Goal: Task Accomplishment & Management: Use online tool/utility

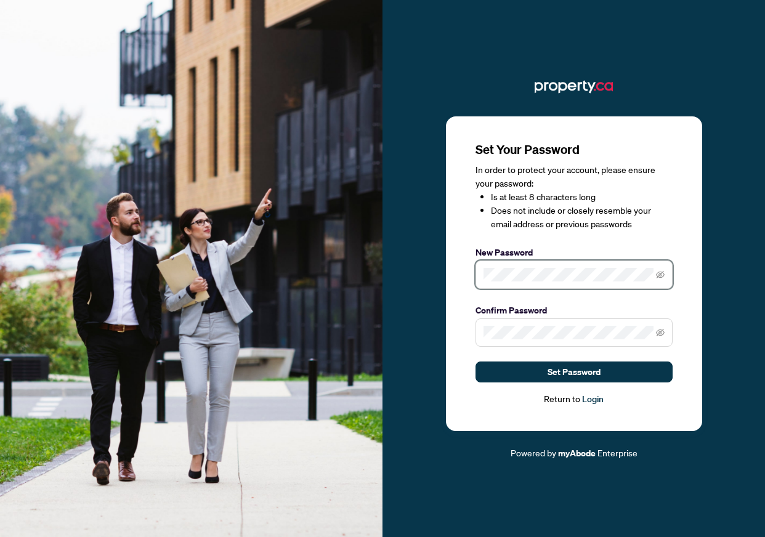
click at [474, 272] on div "Set Your Password In order to protect your account, please ensure your password…" at bounding box center [574, 273] width 256 height 315
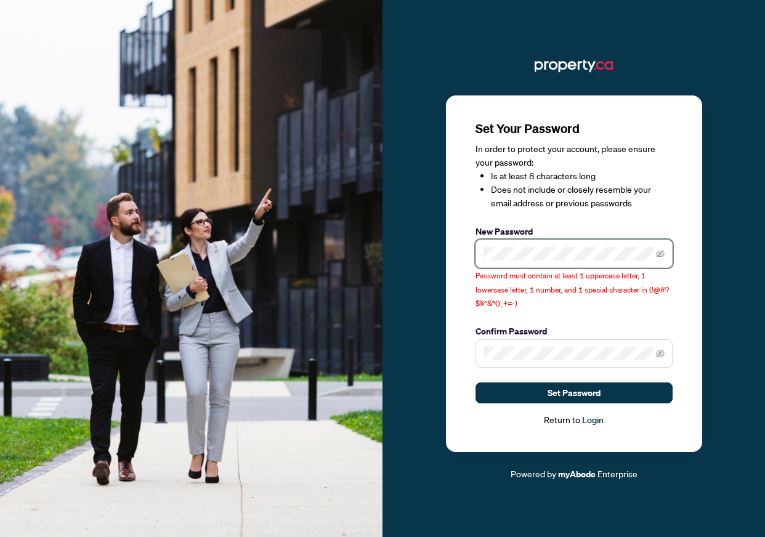
click at [479, 259] on span at bounding box center [573, 254] width 197 height 28
click at [661, 256] on icon "eye-invisible" at bounding box center [660, 253] width 9 height 9
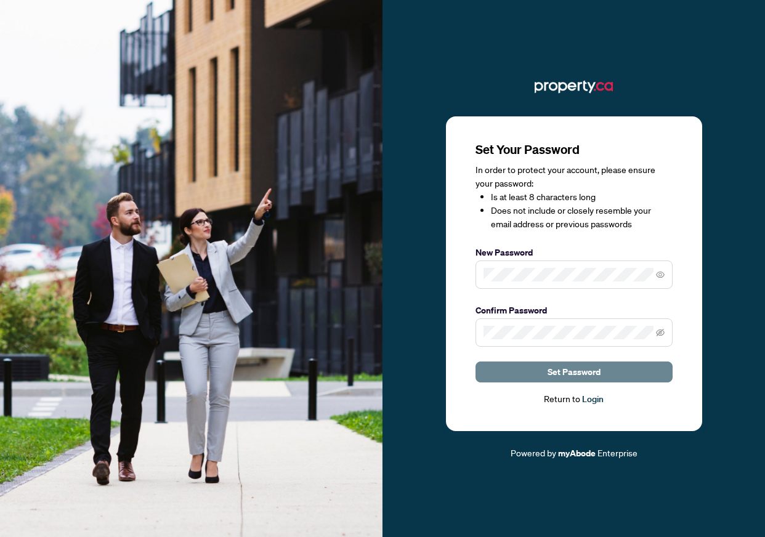
click at [587, 370] on span "Set Password" at bounding box center [574, 372] width 53 height 20
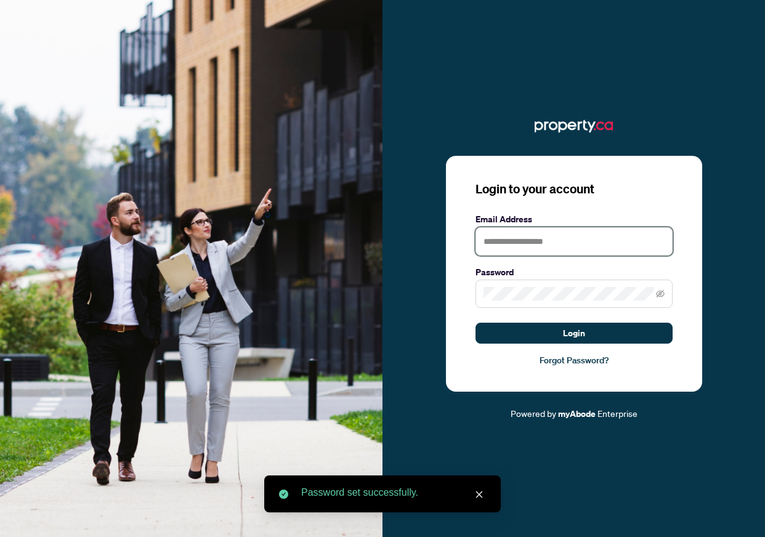
click at [522, 240] on input "text" at bounding box center [573, 241] width 197 height 28
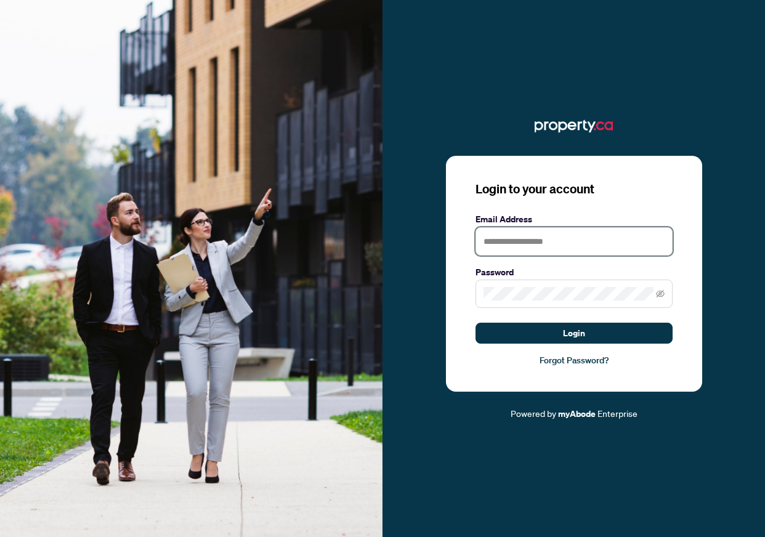
click at [547, 243] on input "text" at bounding box center [573, 241] width 197 height 28
type input "**********"
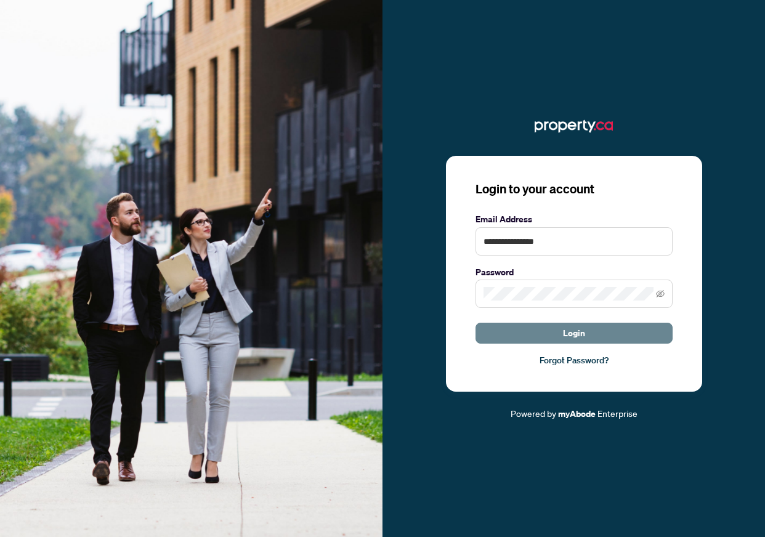
click at [588, 332] on button "Login" at bounding box center [573, 333] width 197 height 21
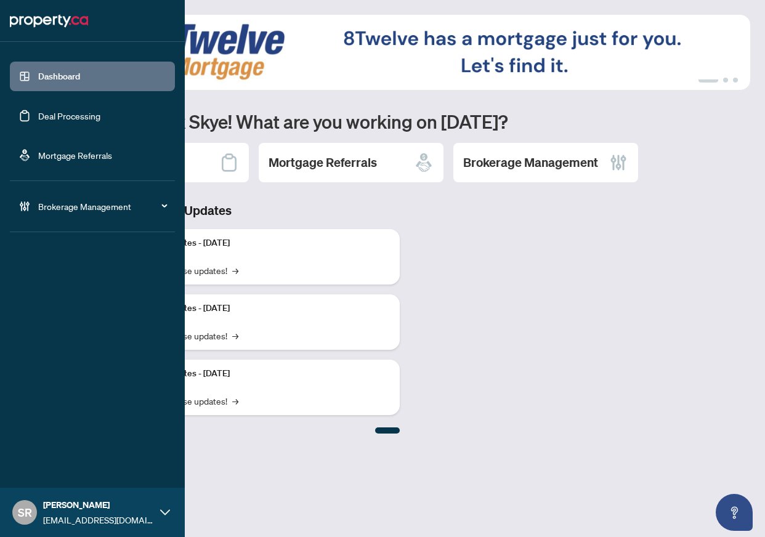
click at [98, 121] on link "Deal Processing" at bounding box center [69, 115] width 62 height 11
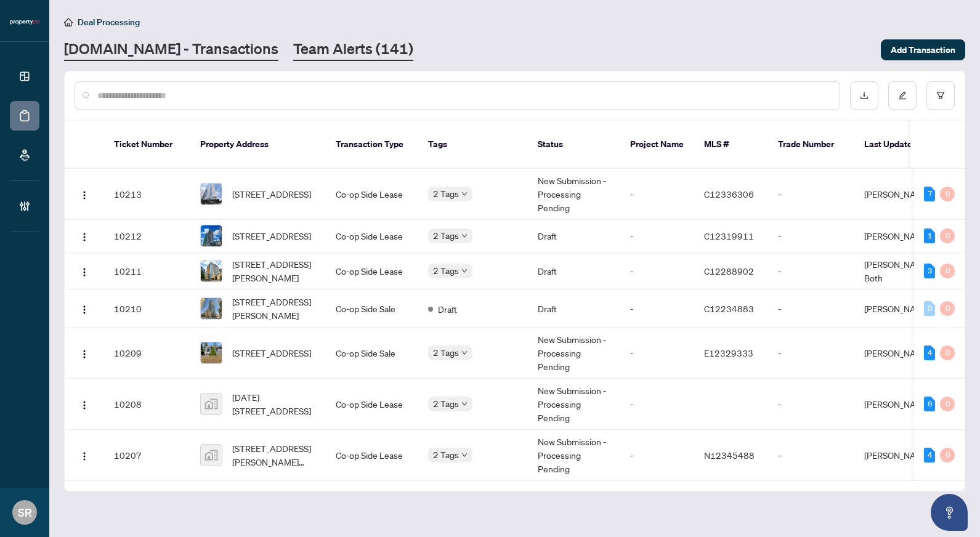
click at [308, 41] on link "Team Alerts (141)" at bounding box center [353, 50] width 120 height 22
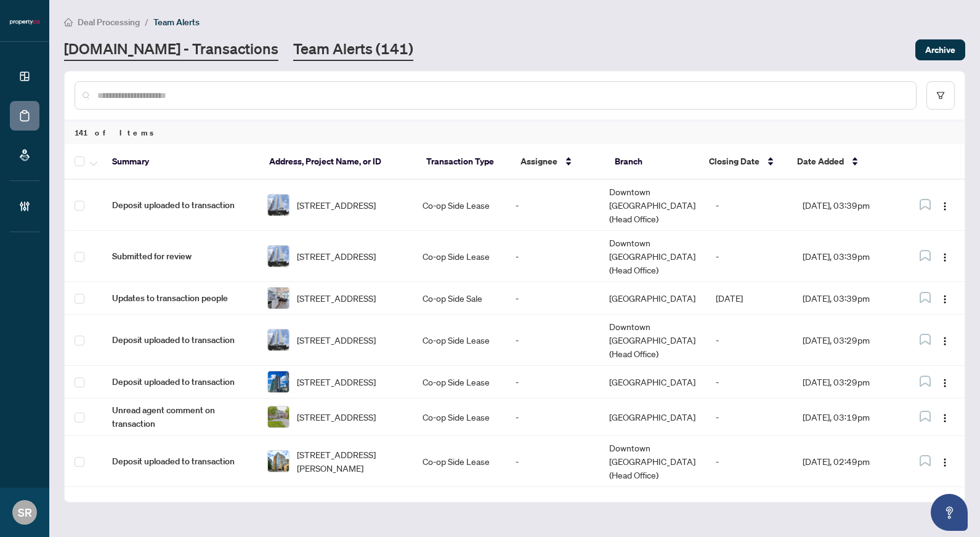
click at [145, 46] on link "[DOMAIN_NAME] - Transactions" at bounding box center [171, 50] width 214 height 22
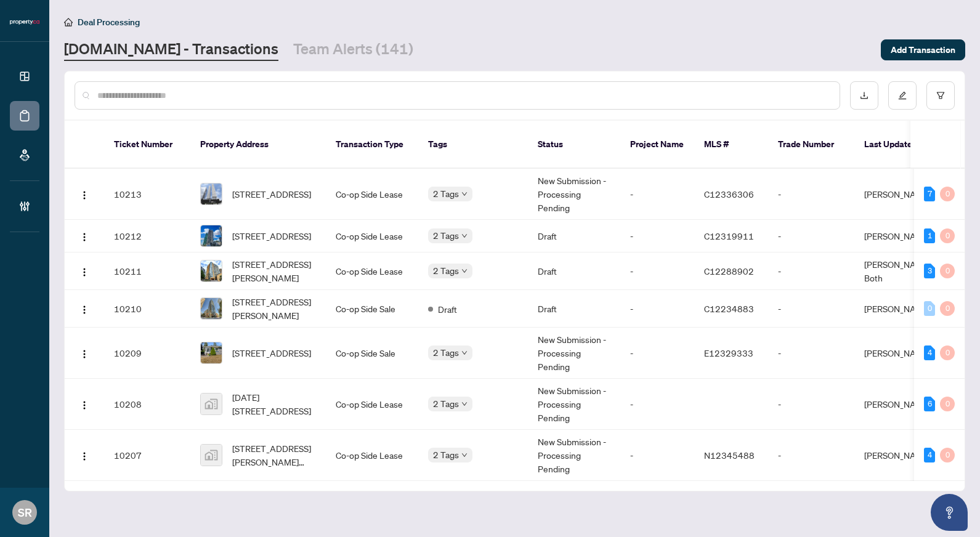
click at [313, 36] on div "Deal Processing [DOMAIN_NAME] - Transactions Team Alerts (141) Add Transaction" at bounding box center [514, 38] width 901 height 46
click at [327, 45] on link "Team Alerts (141)" at bounding box center [353, 50] width 120 height 22
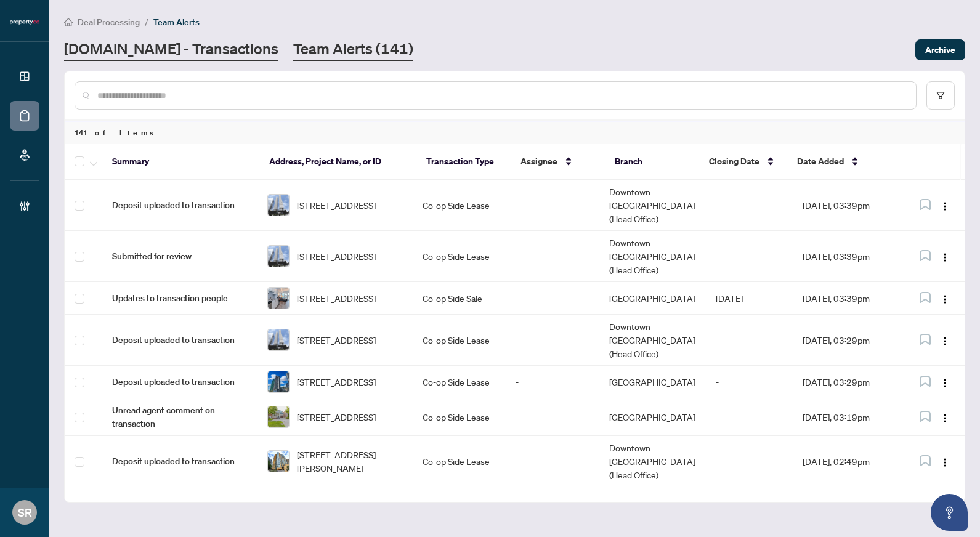
click at [137, 46] on link "[DOMAIN_NAME] - Transactions" at bounding box center [171, 50] width 214 height 22
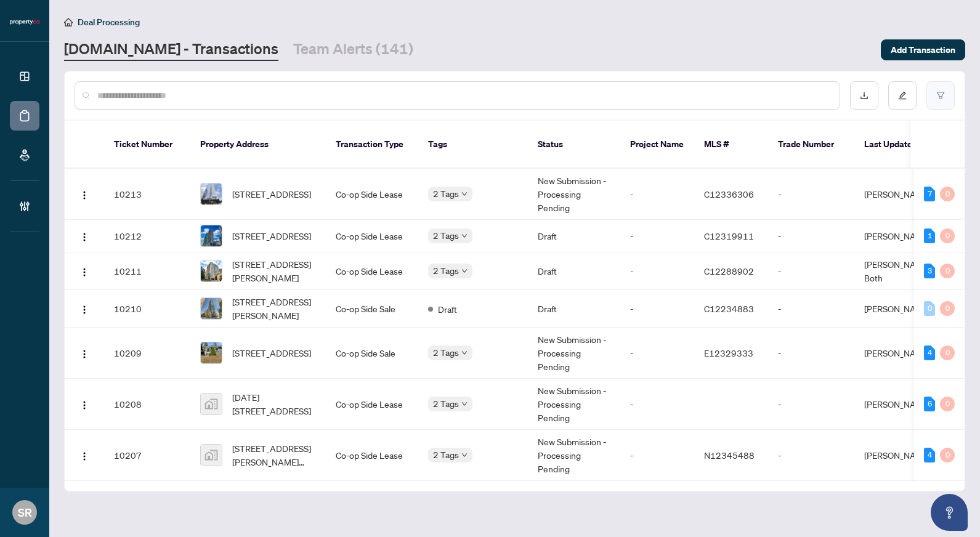
click at [764, 98] on button "button" at bounding box center [940, 95] width 28 height 28
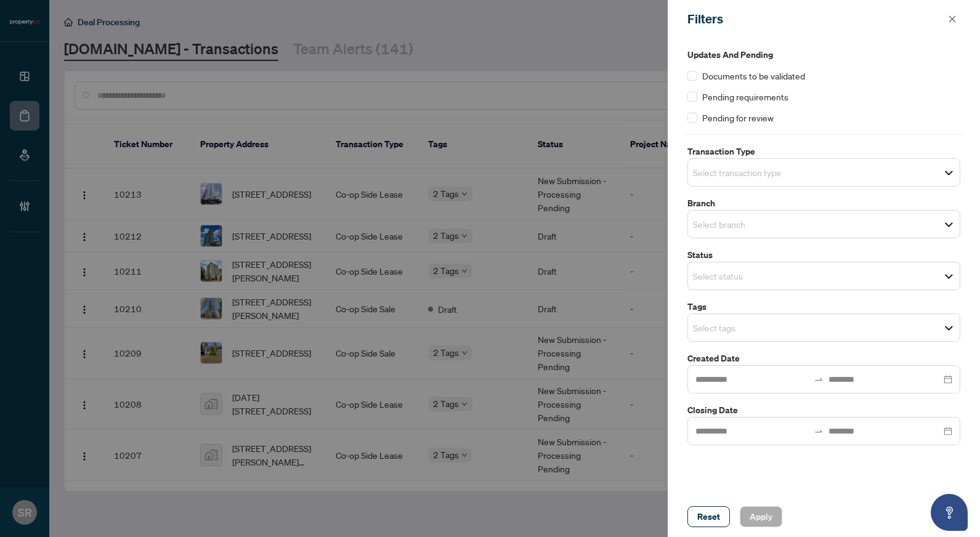
click at [764, 178] on span "Select transaction type" at bounding box center [824, 172] width 272 height 17
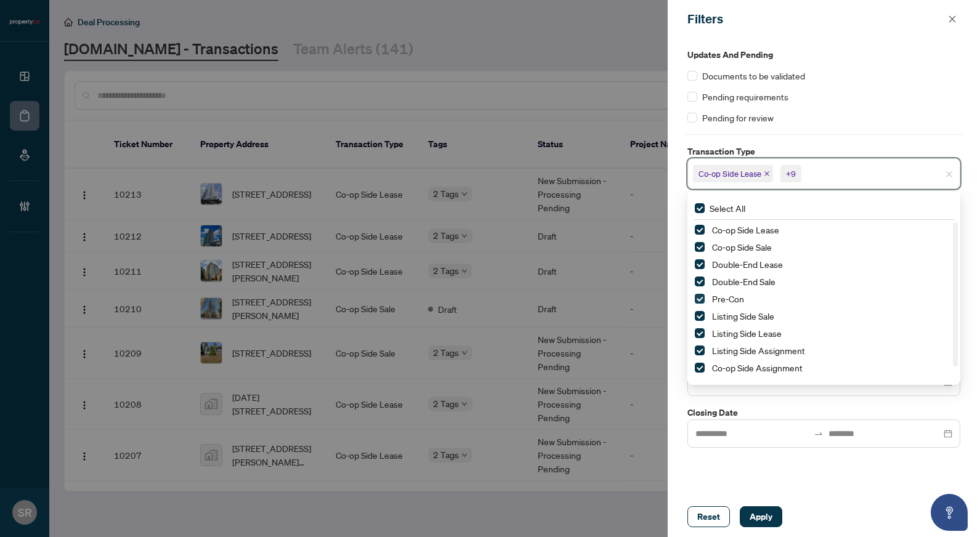
click at [699, 300] on span "Select Pre-Con" at bounding box center [700, 299] width 10 height 10
click at [697, 245] on span "Select Co-op Side Sale" at bounding box center [700, 247] width 10 height 10
click at [699, 227] on span "Select Co-op Side Lease" at bounding box center [700, 230] width 10 height 10
click at [701, 350] on span "Select Co-op Side Assignment" at bounding box center [700, 353] width 10 height 10
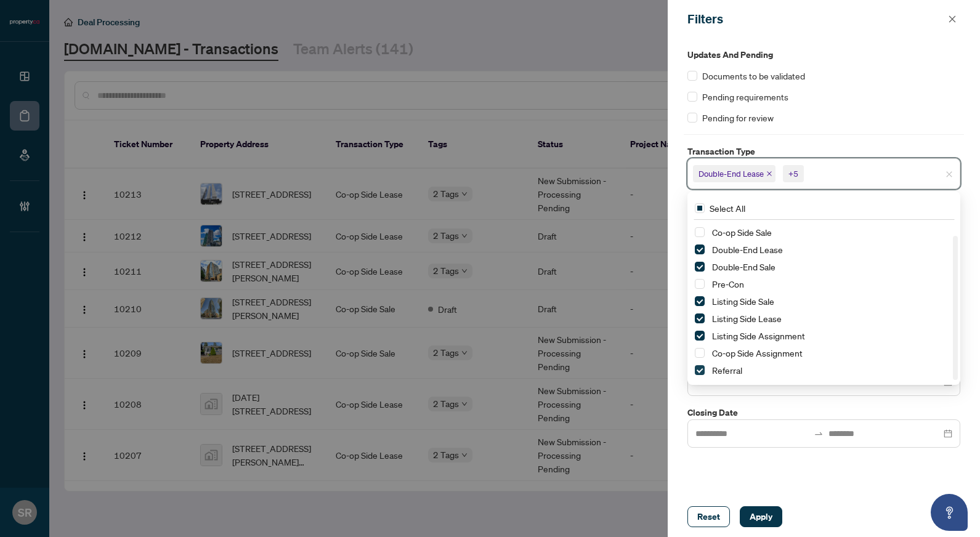
click at [697, 371] on span "Select Referral" at bounding box center [700, 370] width 10 height 10
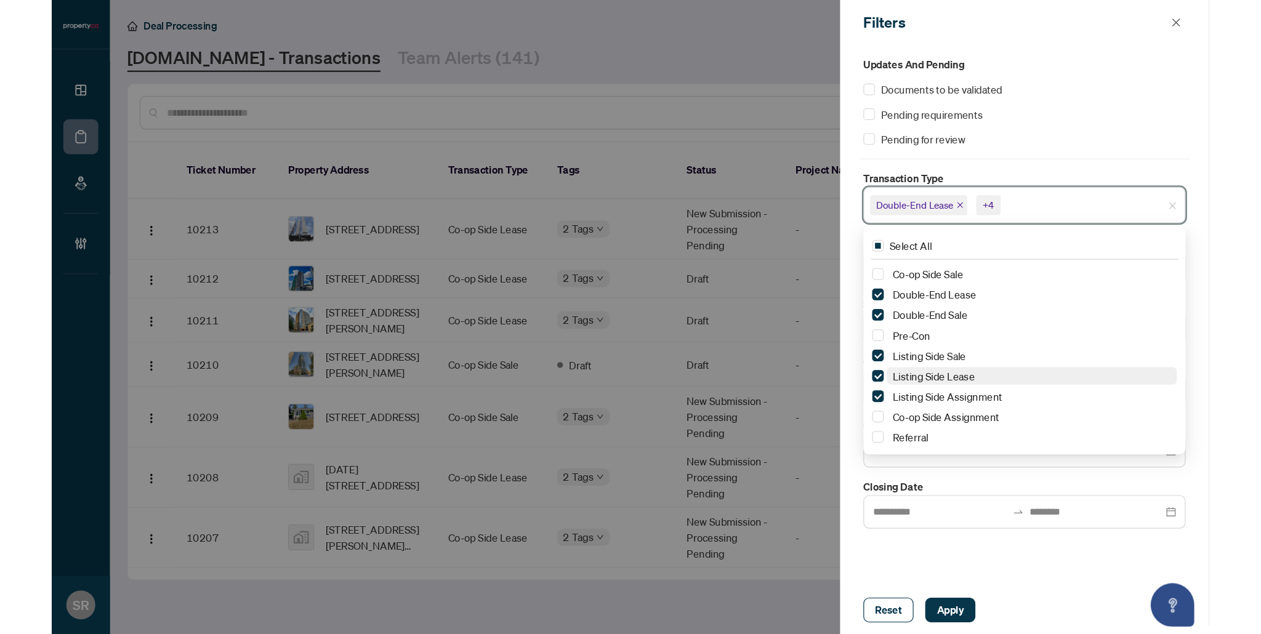
scroll to position [0, 0]
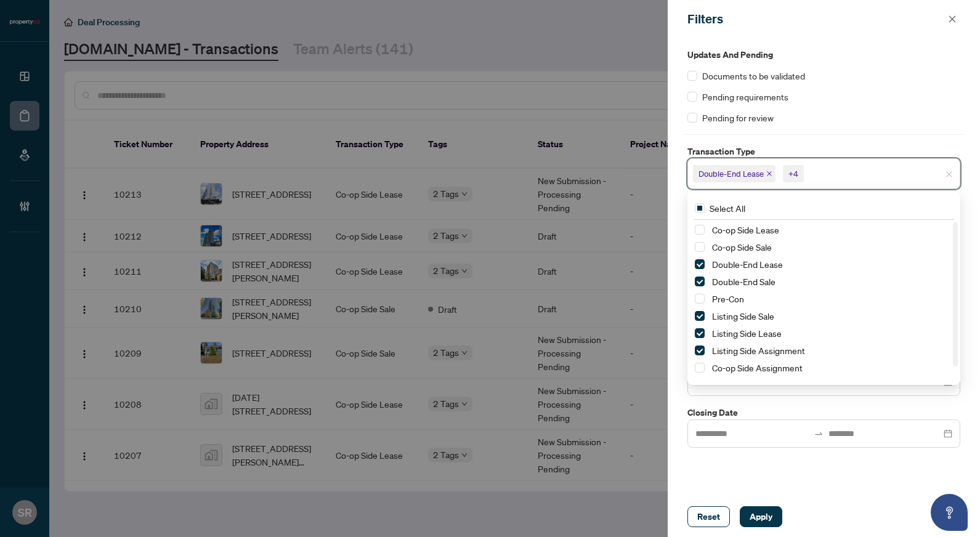
click at [763, 417] on label "Closing Date" at bounding box center [823, 413] width 273 height 14
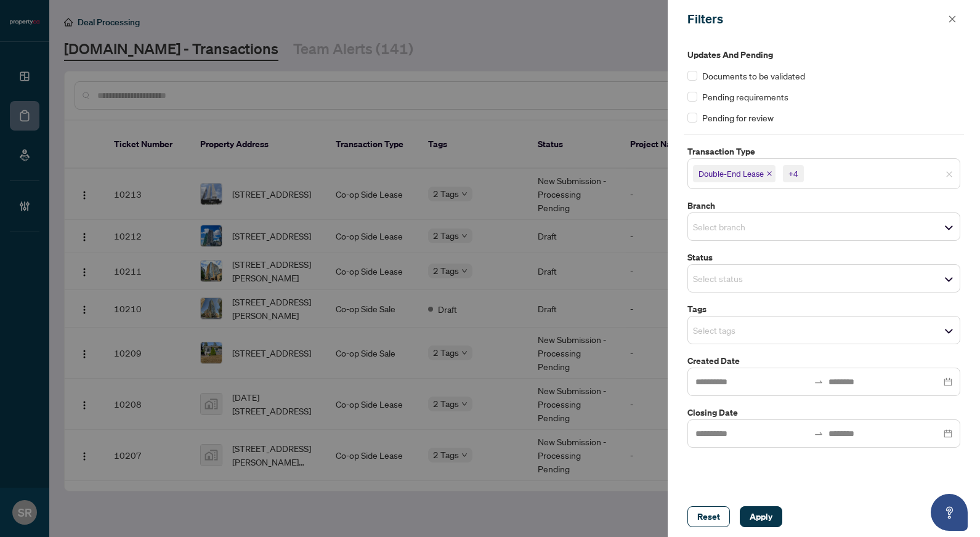
click at [764, 317] on div "Tags Select tags" at bounding box center [824, 323] width 280 height 42
click at [764, 322] on span "Select tags" at bounding box center [824, 330] width 272 height 17
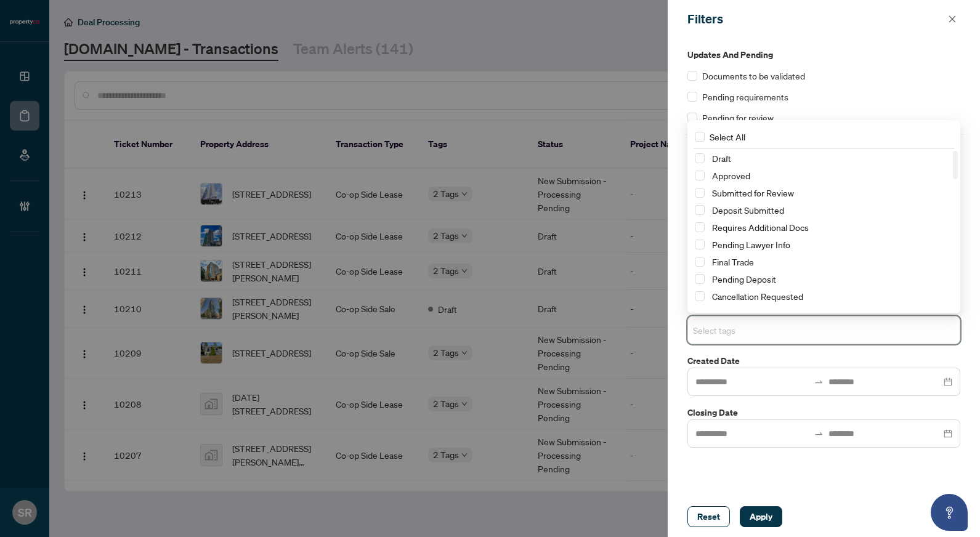
click at [764, 336] on input "search" at bounding box center [736, 330] width 86 height 15
click at [745, 353] on div "Updates and Pending Documents to be validated Pending requirements Pending for …" at bounding box center [824, 248] width 280 height 400
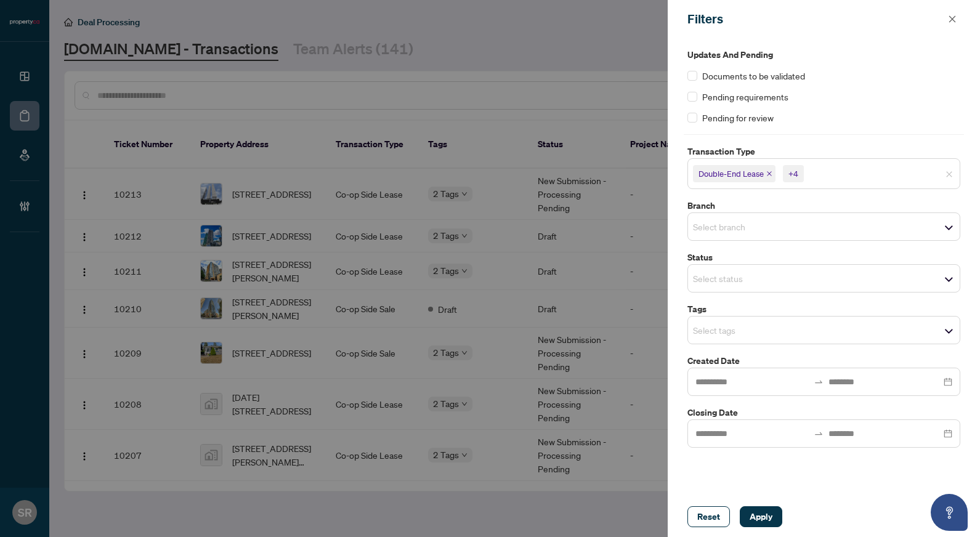
click at [764, 219] on div "Select branch" at bounding box center [823, 226] width 273 height 28
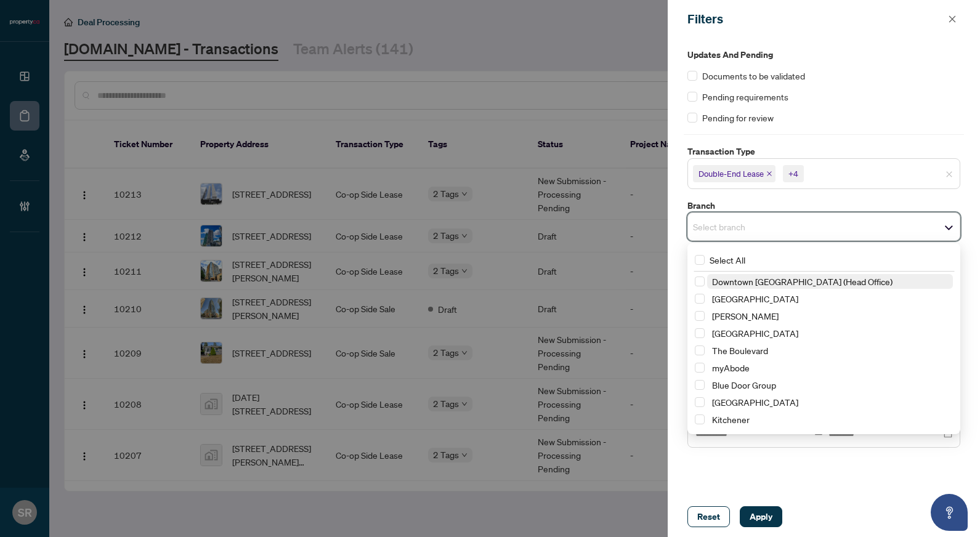
click at [764, 261] on div "Select All" at bounding box center [824, 259] width 268 height 23
click at [735, 259] on span "Select All" at bounding box center [728, 260] width 46 height 14
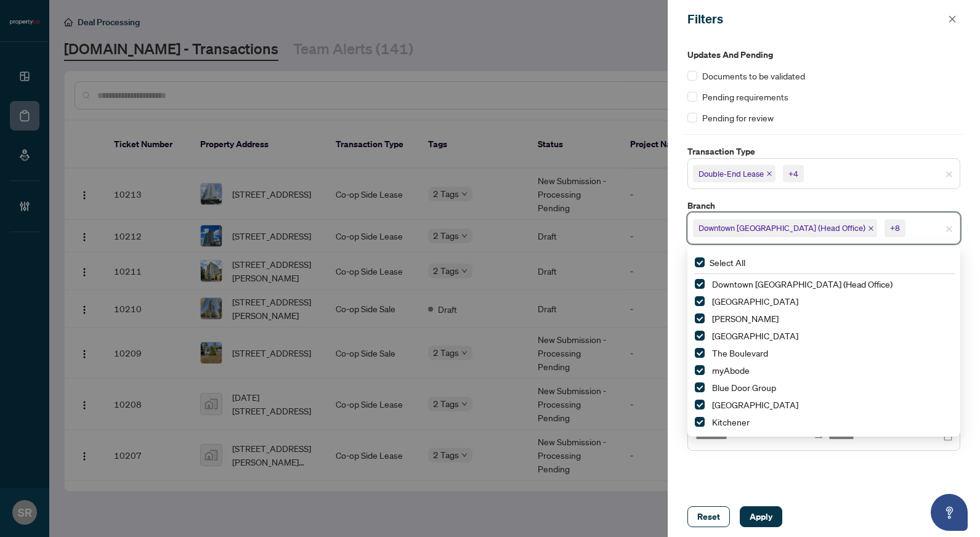
click at [732, 503] on div "Reset Apply" at bounding box center [824, 516] width 312 height 41
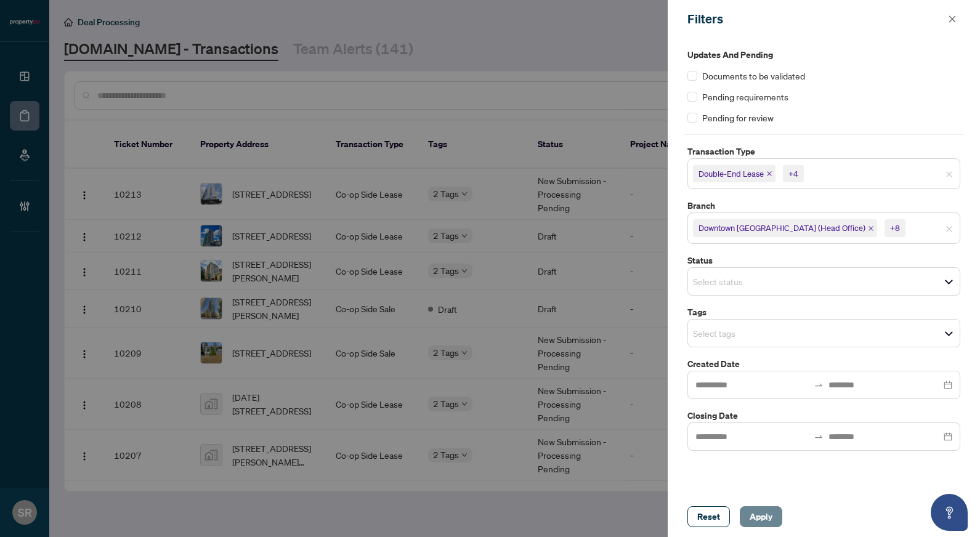
click at [756, 510] on span "Apply" at bounding box center [761, 517] width 23 height 20
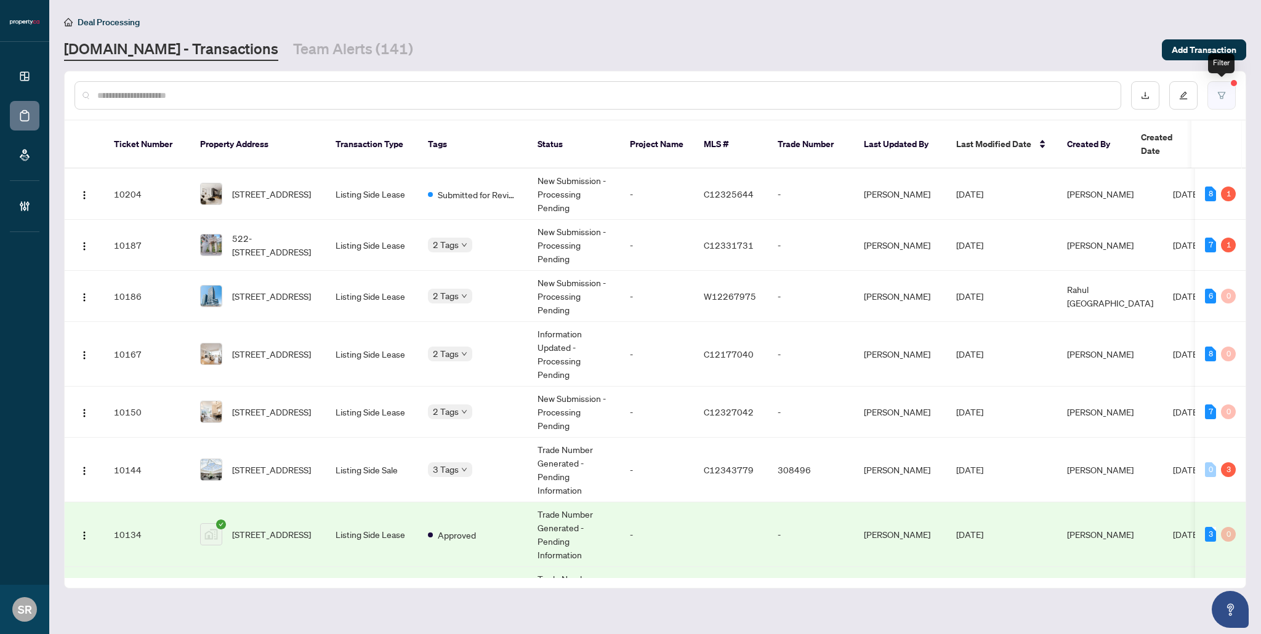
click at [764, 97] on icon "filter" at bounding box center [1221, 95] width 7 height 7
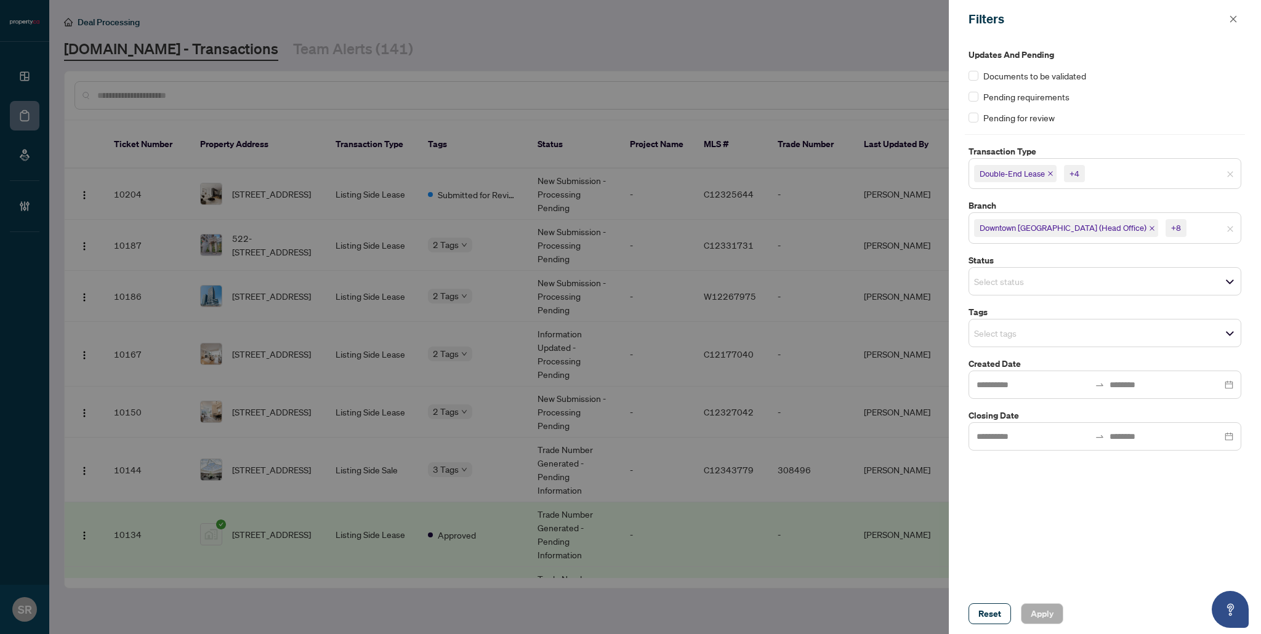
click at [764, 172] on span "Double-End Lease" at bounding box center [1012, 174] width 65 height 12
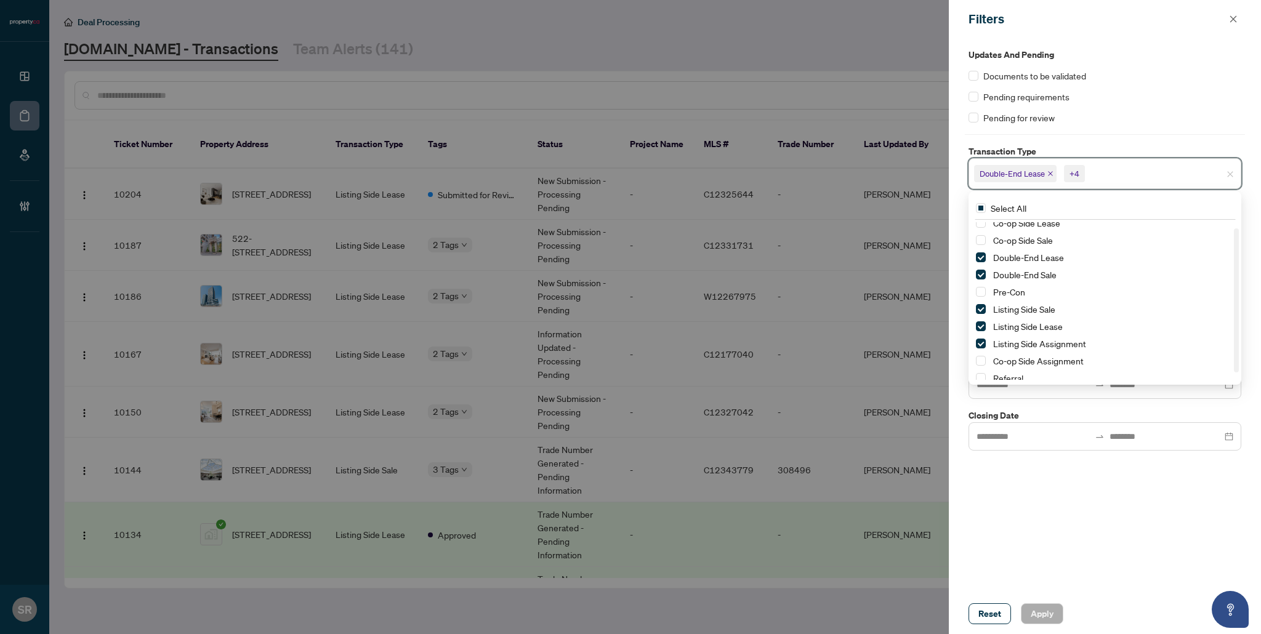
scroll to position [15, 0]
click at [764, 409] on label "Closing Date" at bounding box center [1105, 416] width 273 height 14
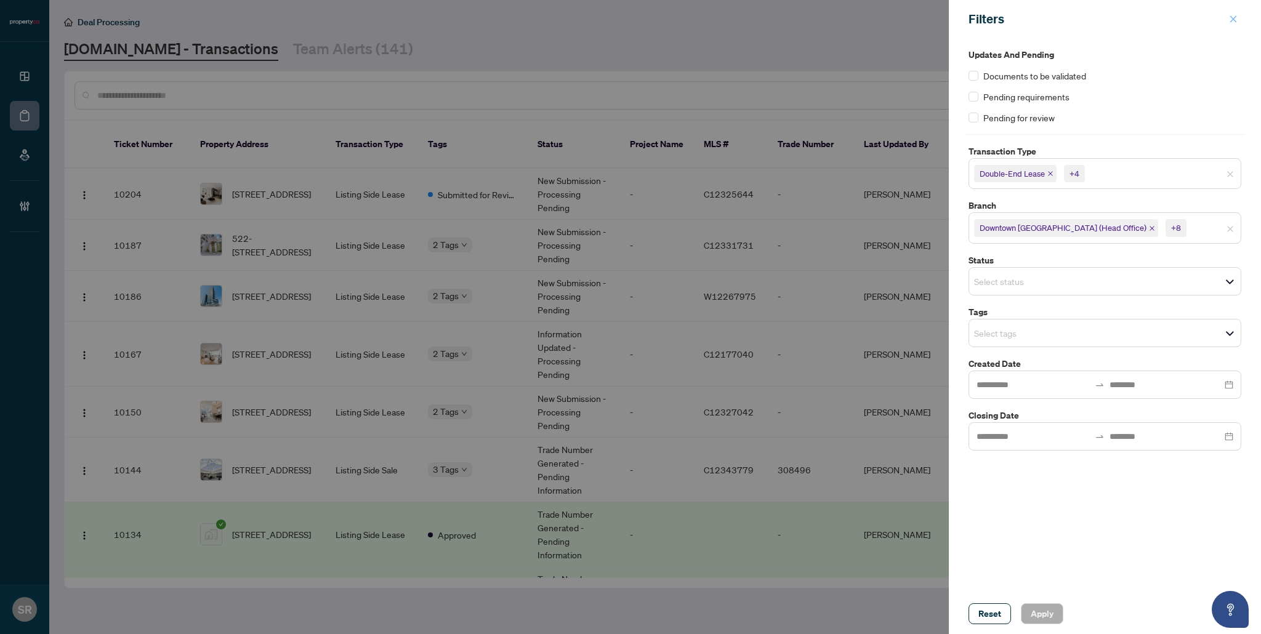
click at [764, 20] on button "button" at bounding box center [1234, 19] width 16 height 15
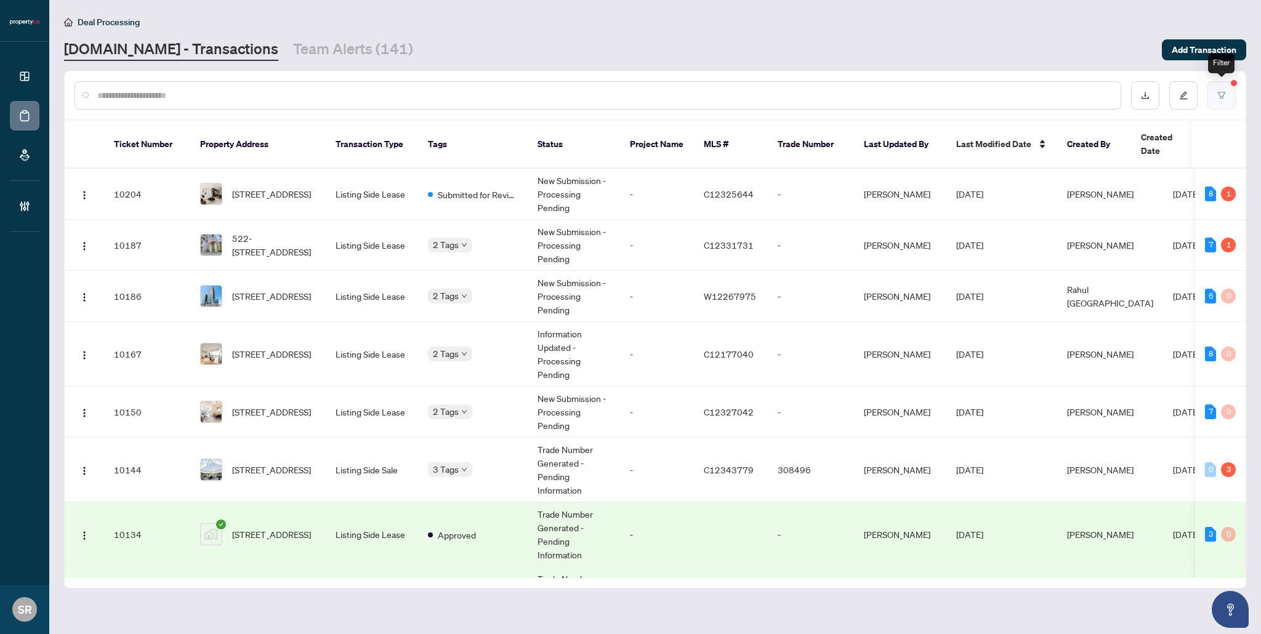
click at [764, 86] on button "button" at bounding box center [1222, 95] width 28 height 28
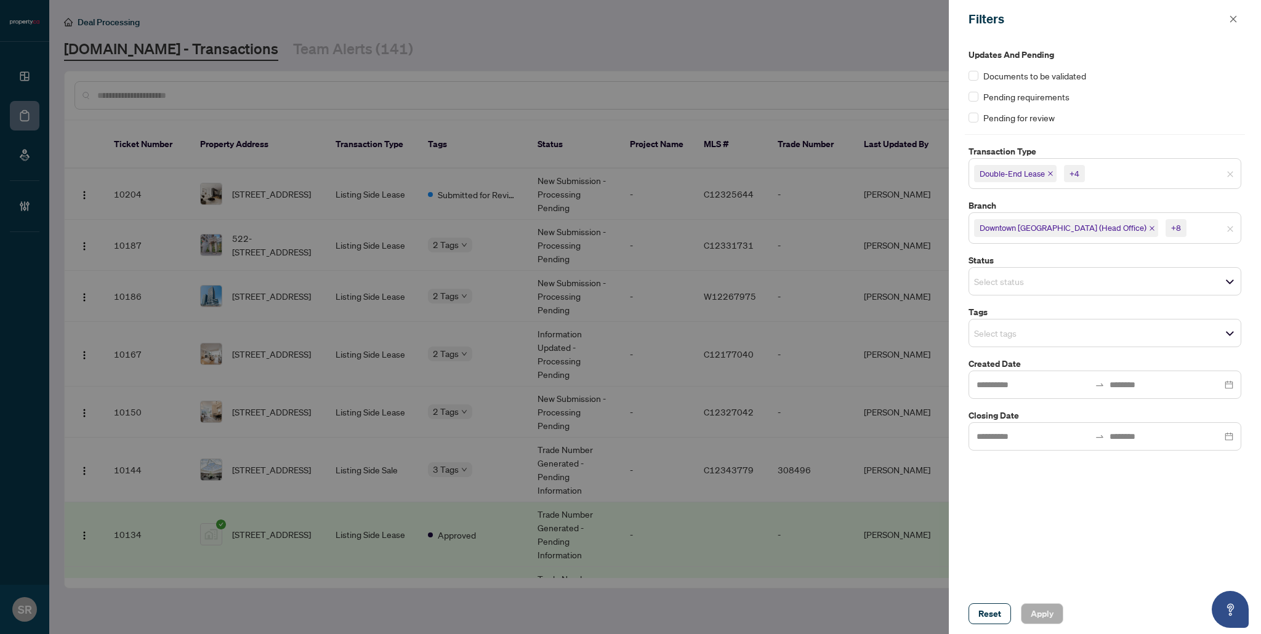
click at [764, 180] on input "search" at bounding box center [1131, 173] width 86 height 15
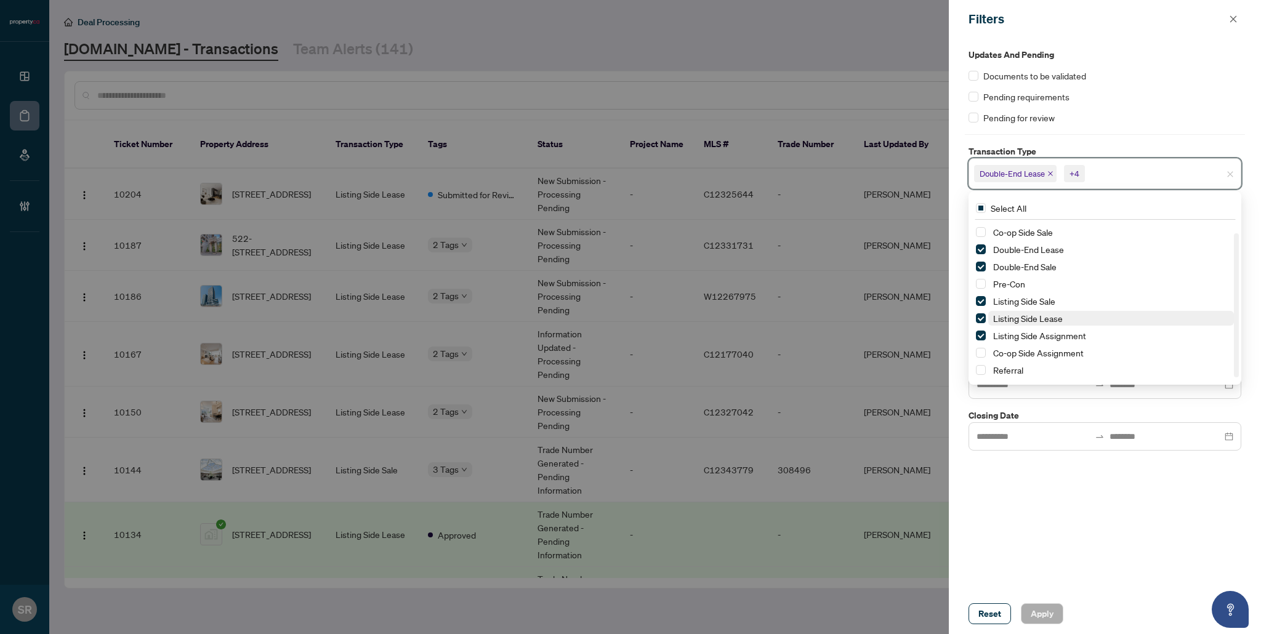
scroll to position [0, 0]
click at [764, 447] on div at bounding box center [1105, 437] width 273 height 28
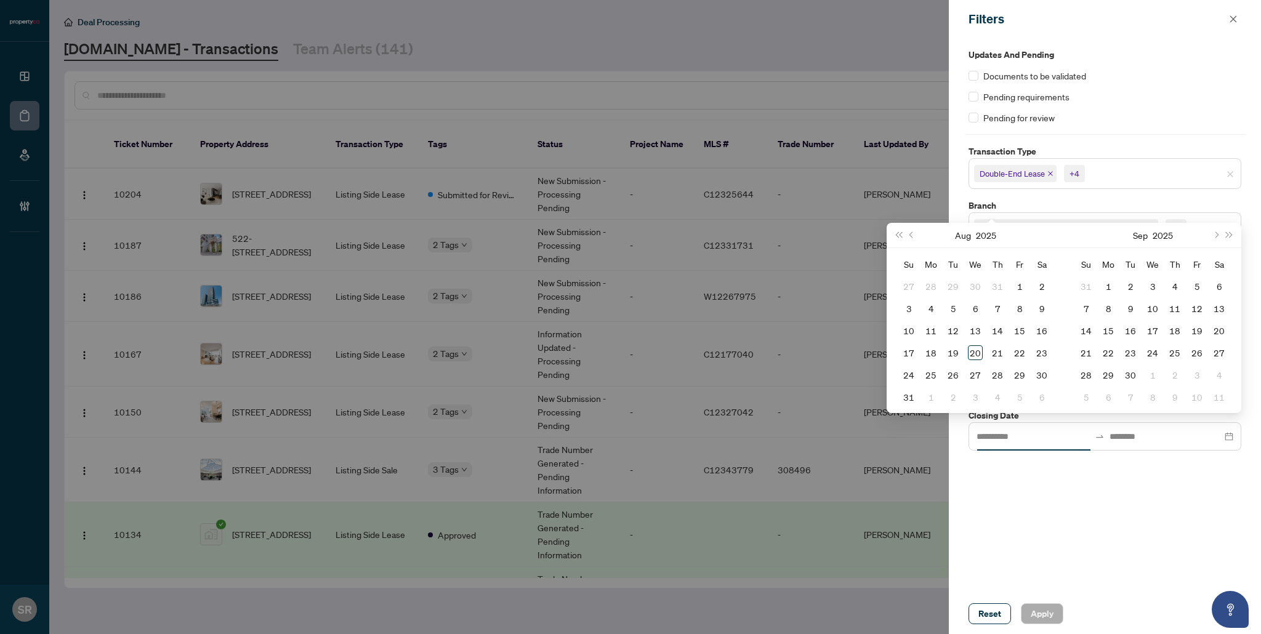
click at [764, 475] on div "Updates and Pending Documents to be validated Pending requirements Pending for …" at bounding box center [1105, 316] width 312 height 556
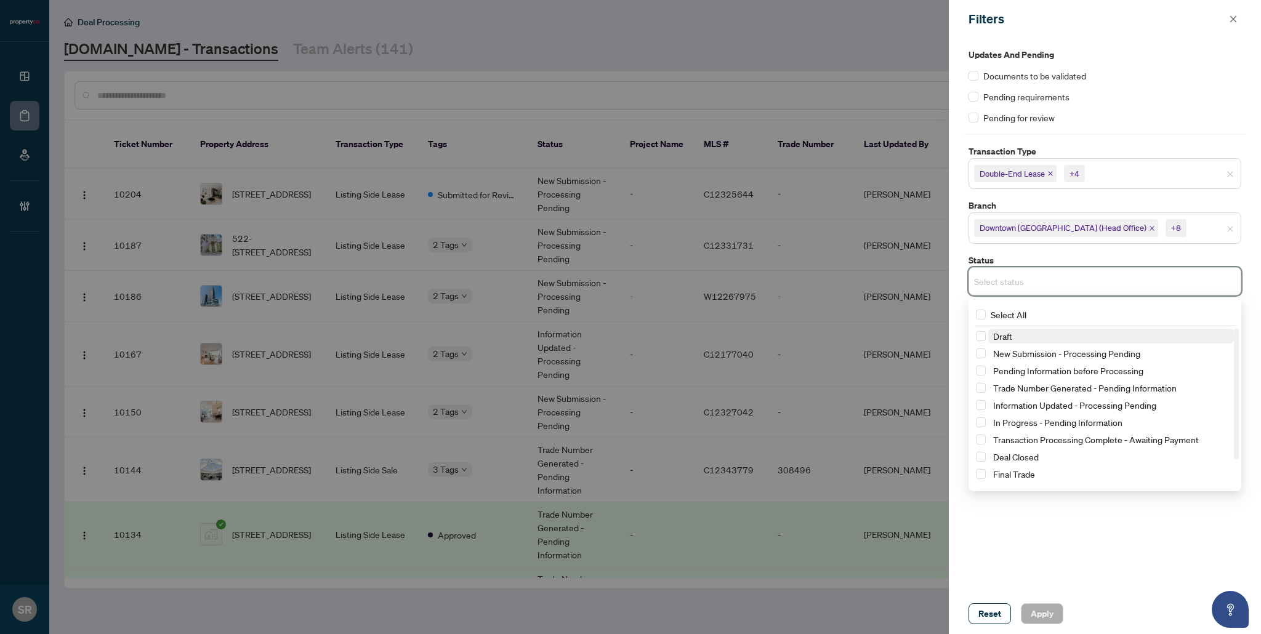
click at [764, 274] on input "search" at bounding box center [1017, 281] width 86 height 15
click at [764, 536] on div "Updates and Pending Documents to be validated Pending requirements Pending for …" at bounding box center [1105, 316] width 312 height 556
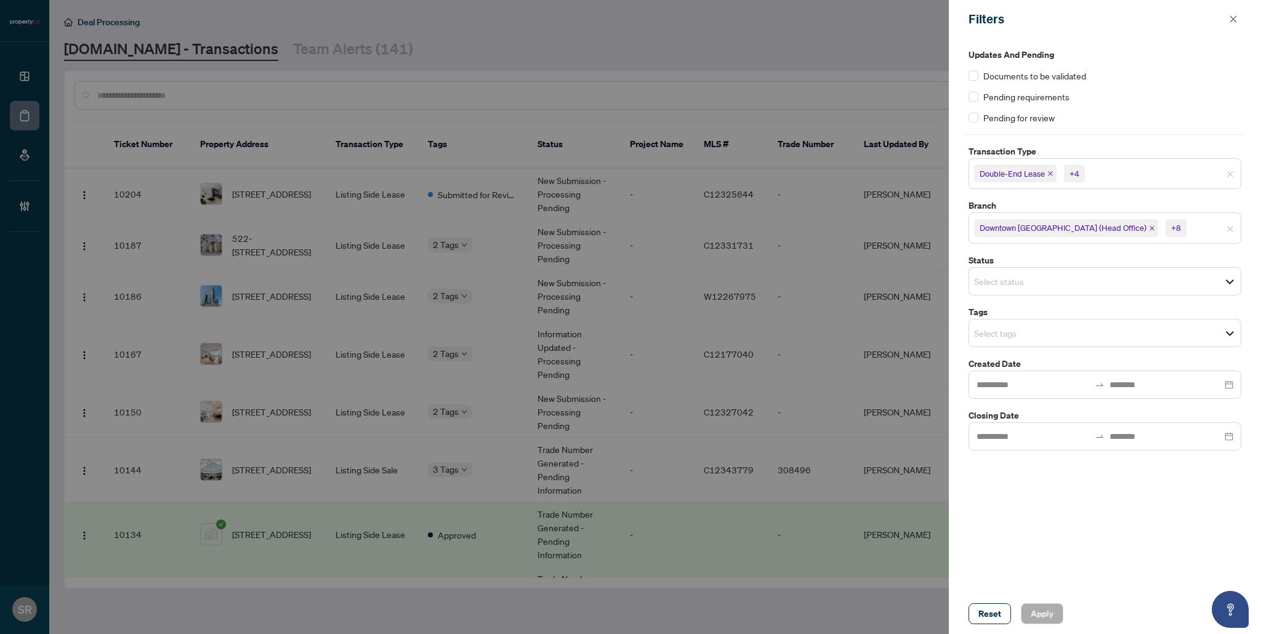
click at [764, 336] on span "Select tags" at bounding box center [1105, 333] width 272 height 17
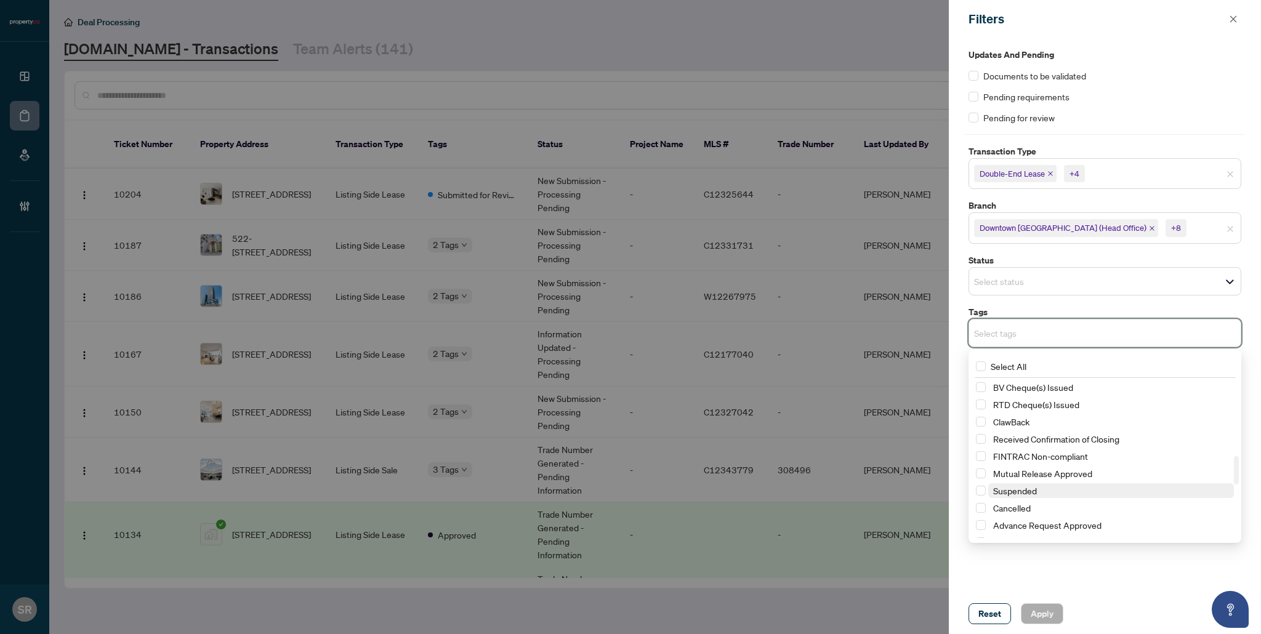
scroll to position [635, 0]
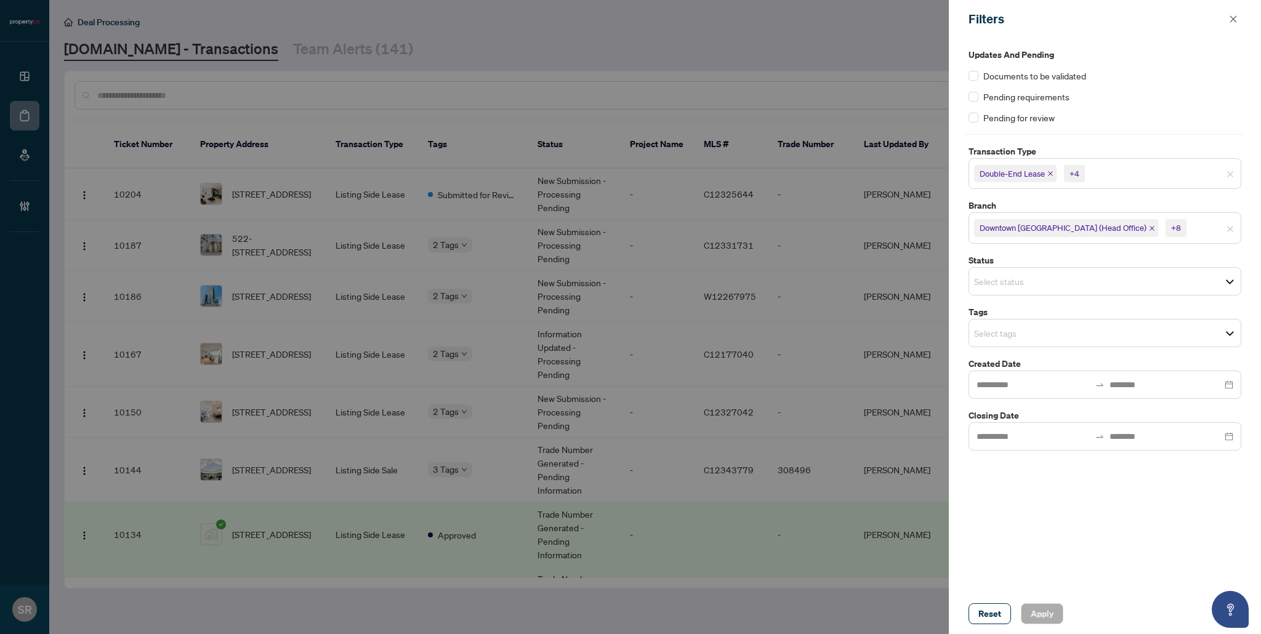
click at [764, 536] on div "Updates and Pending Documents to be validated Pending requirements Pending for …" at bounding box center [1105, 316] width 312 height 556
click at [764, 229] on span "Downtown [GEOGRAPHIC_DATA] (Head Office)" at bounding box center [1063, 228] width 167 height 12
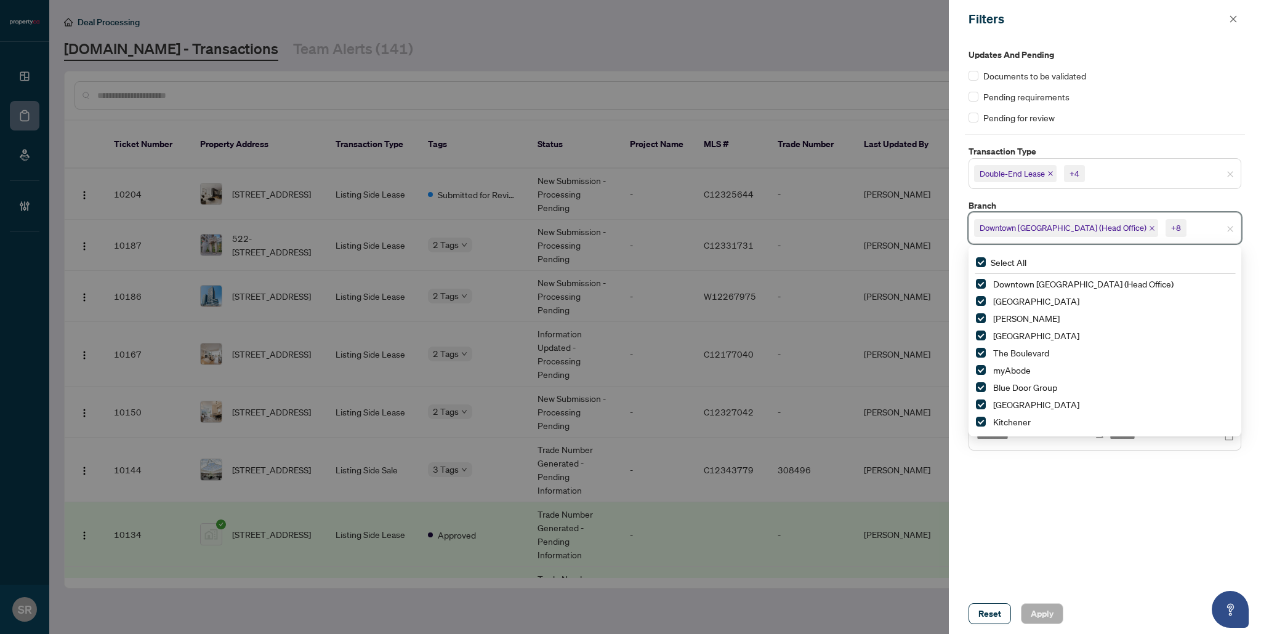
click at [764, 214] on div "Downtown [GEOGRAPHIC_DATA] (Head Office) +8" at bounding box center [1105, 227] width 273 height 31
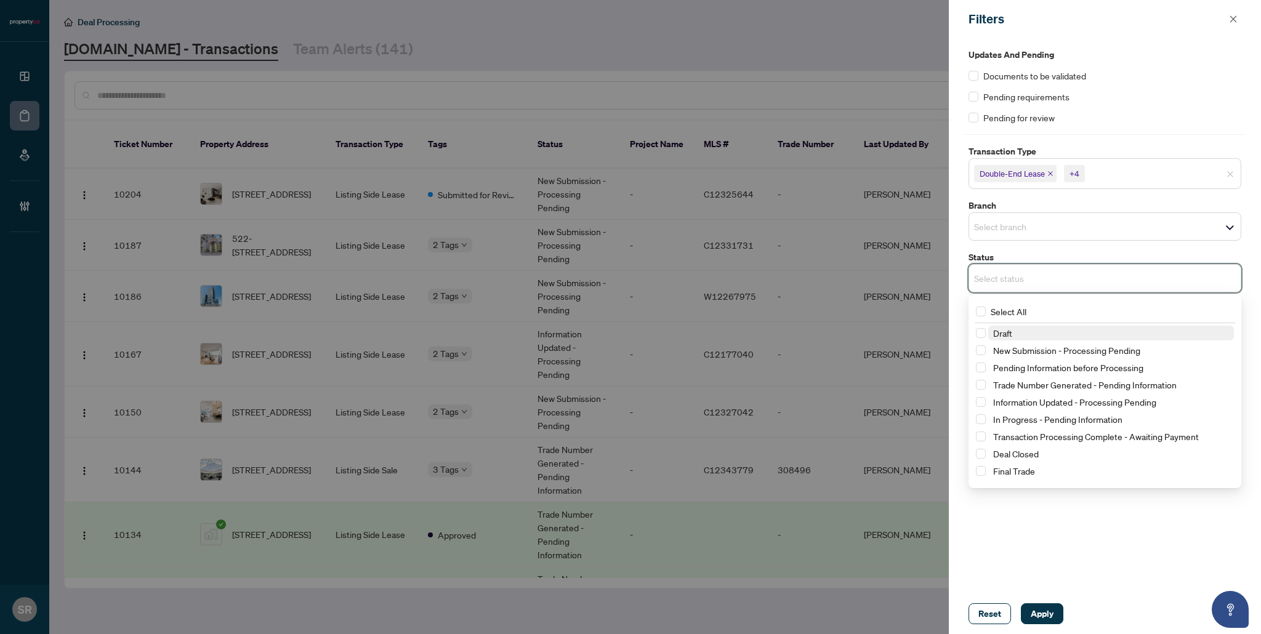
click at [764, 285] on input "search" at bounding box center [1017, 278] width 86 height 15
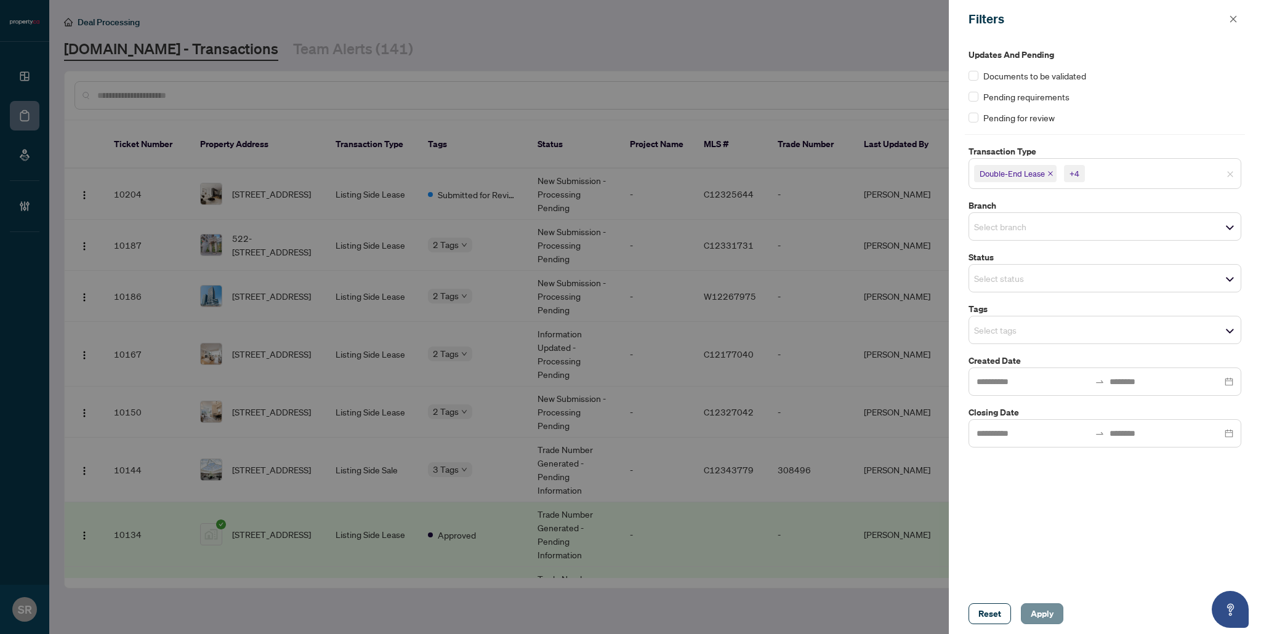
drag, startPoint x: 994, startPoint y: 590, endPoint x: 1046, endPoint y: 603, distance: 53.3
click at [764, 536] on div "Updates and Pending Documents to be validated Pending requirements Pending for …" at bounding box center [1105, 316] width 312 height 556
click at [764, 536] on span "Apply" at bounding box center [1042, 614] width 23 height 20
